Goal: Information Seeking & Learning: Find specific fact

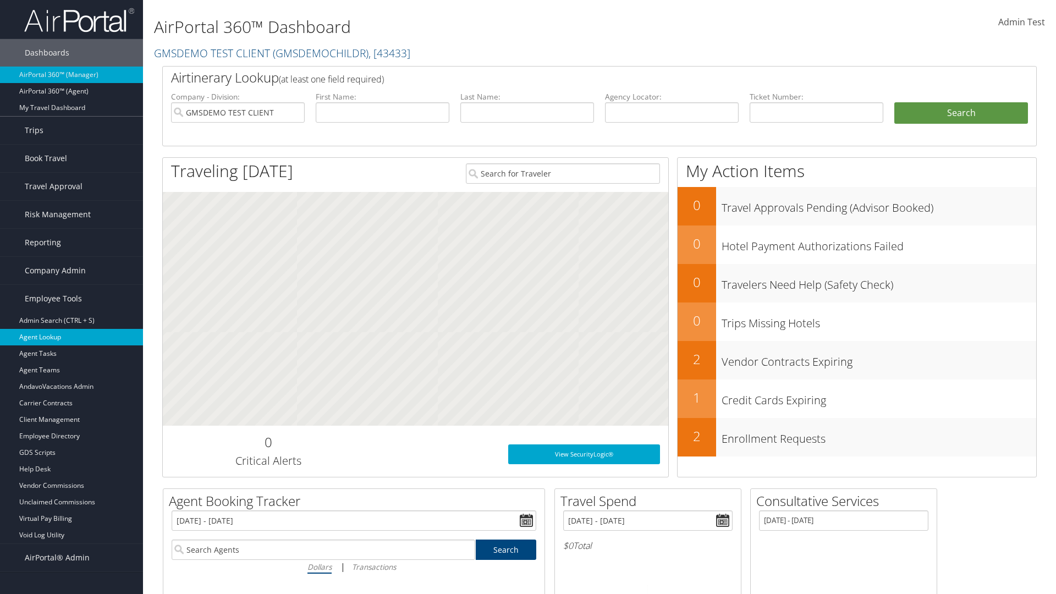
click at [71, 337] on link "Agent Lookup" at bounding box center [71, 337] width 143 height 16
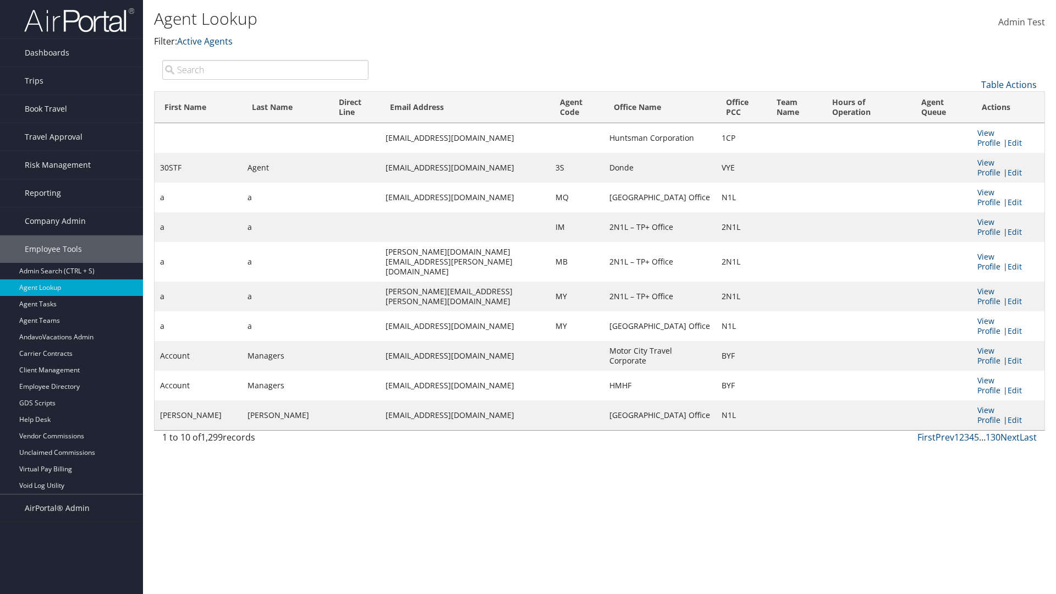
click at [265, 69] on input "search" at bounding box center [265, 70] width 206 height 20
type input "30STF"
